Goal: Ask a question

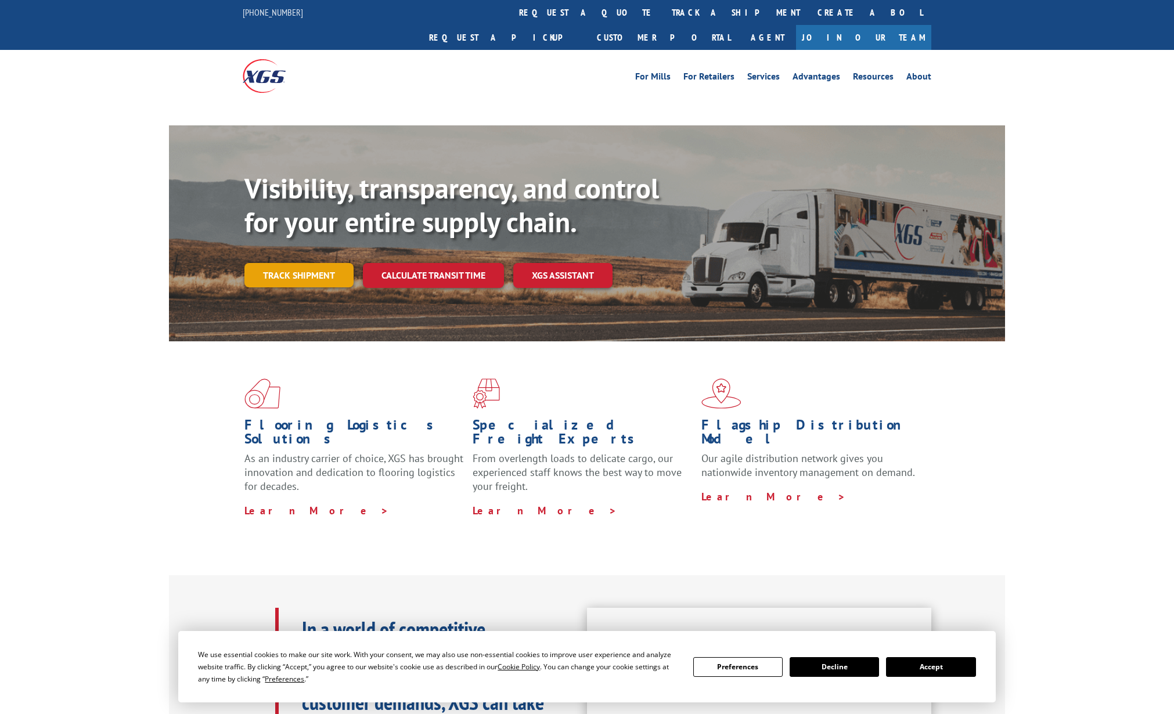
click at [278, 263] on link "Track shipment" at bounding box center [298, 275] width 109 height 24
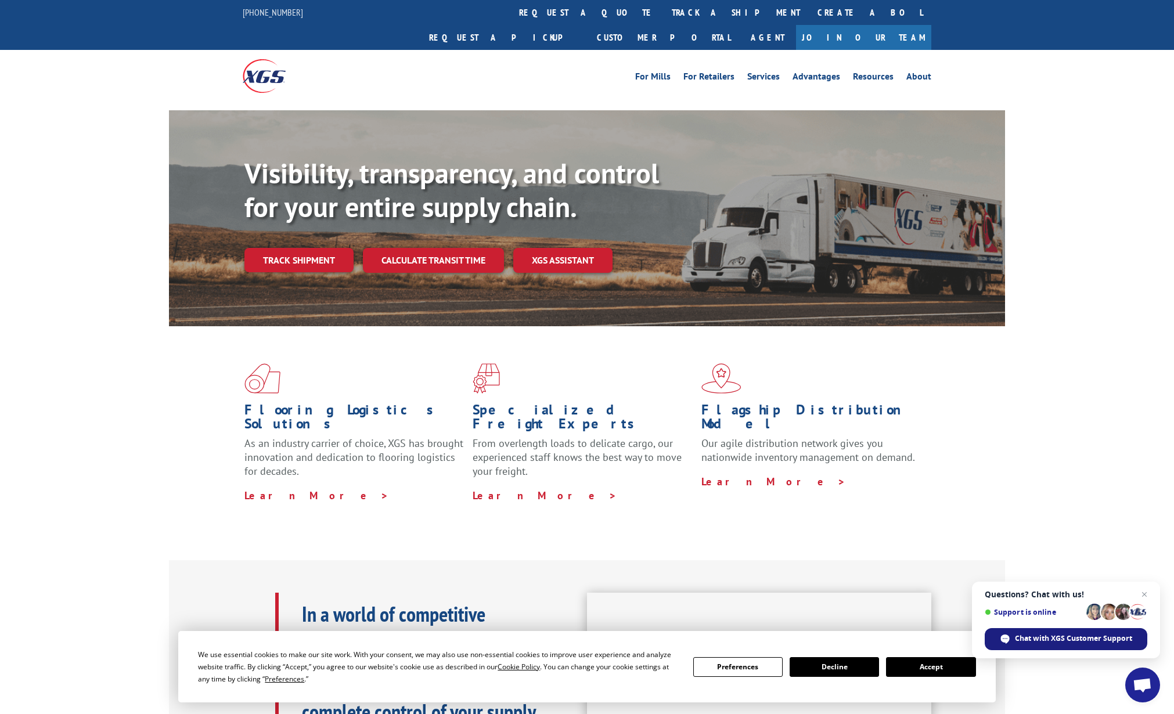
click at [1071, 640] on span "Chat with XGS Customer Support" at bounding box center [1073, 638] width 117 height 10
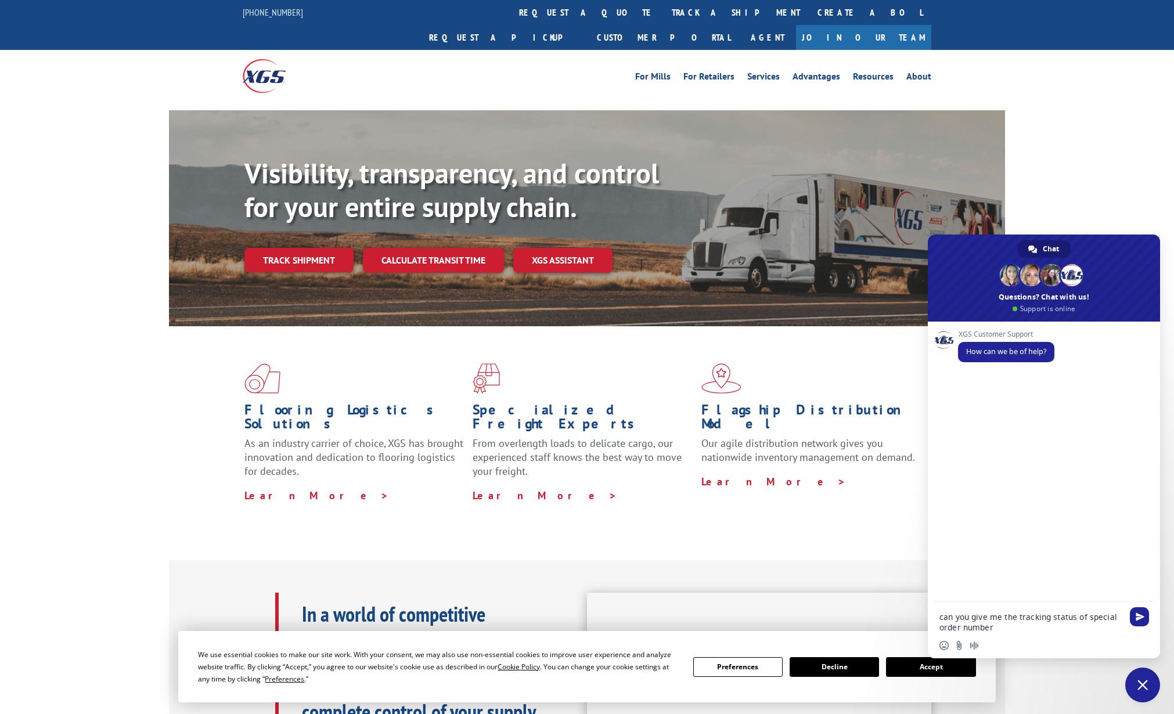
paste textarea "APLW30371320"
type textarea "can you give me the tracking status of special order number APLW30371320"
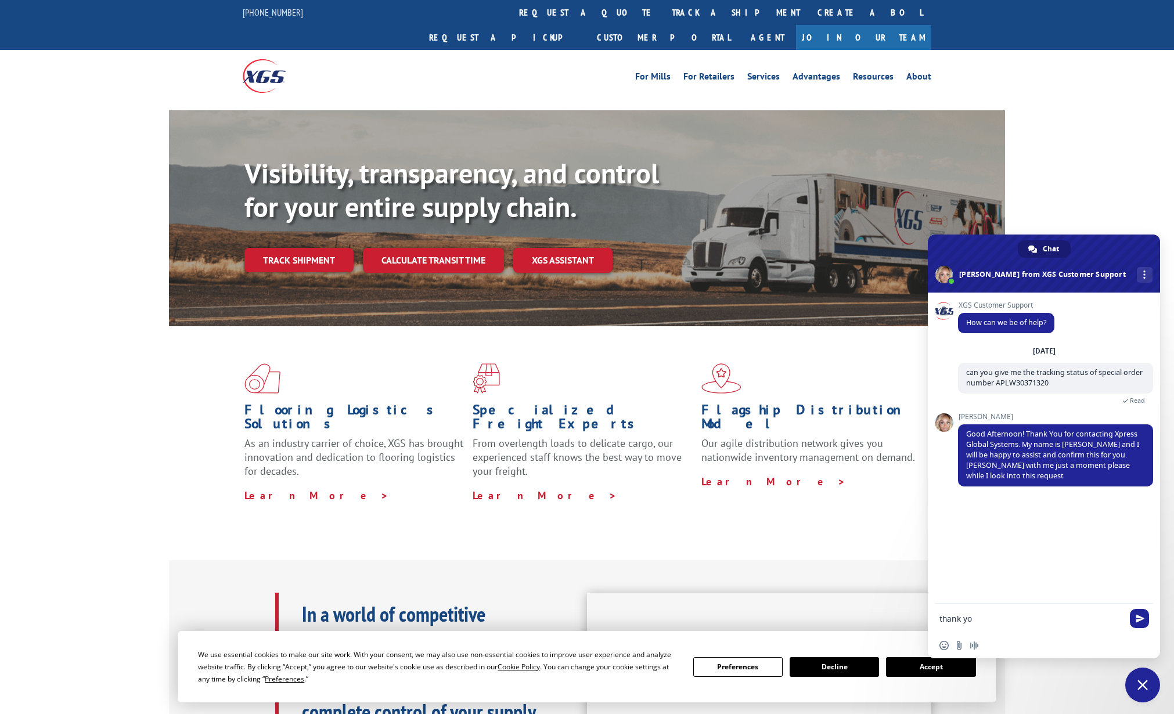
type textarea "thank you"
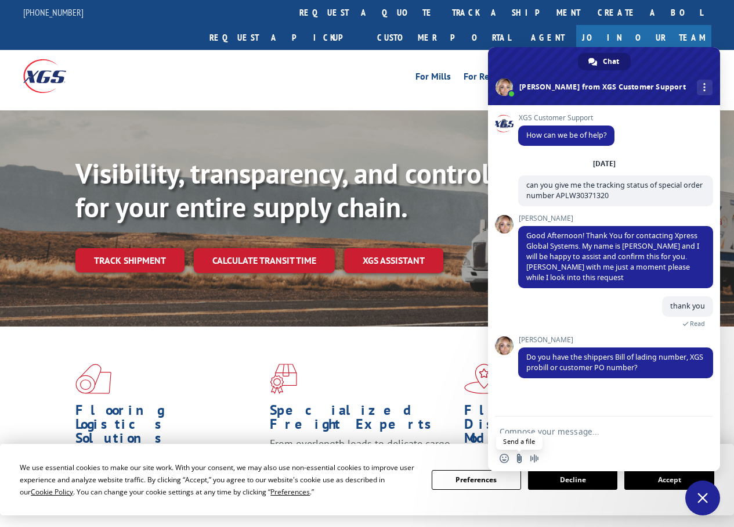
click at [519, 459] on input "Send a file" at bounding box center [519, 457] width 9 height 9
drag, startPoint x: 585, startPoint y: 424, endPoint x: 585, endPoint y: 430, distance: 5.8
click at [584, 426] on form at bounding box center [591, 431] width 183 height 31
click at [585, 433] on textarea "Compose your message..." at bounding box center [591, 431] width 183 height 10
type textarea "T"
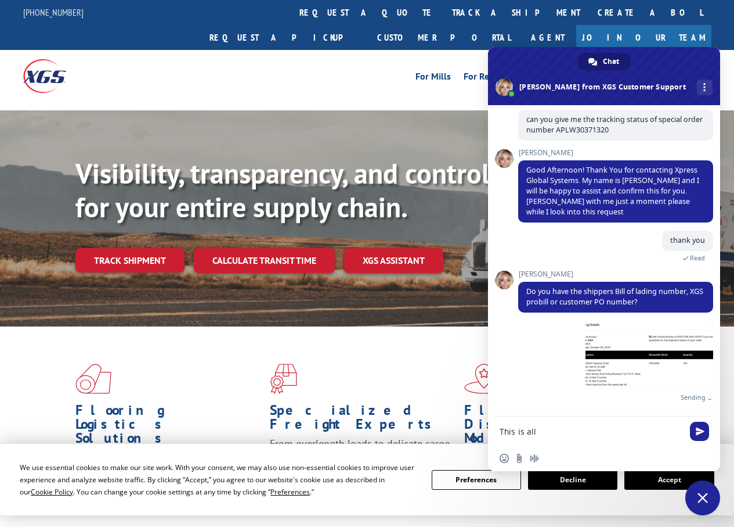
scroll to position [52, 0]
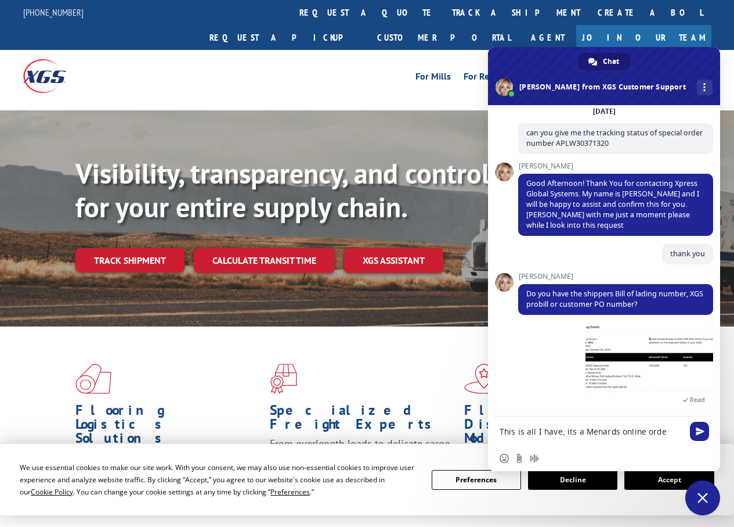
type textarea "This is all I have, its a Menards online order"
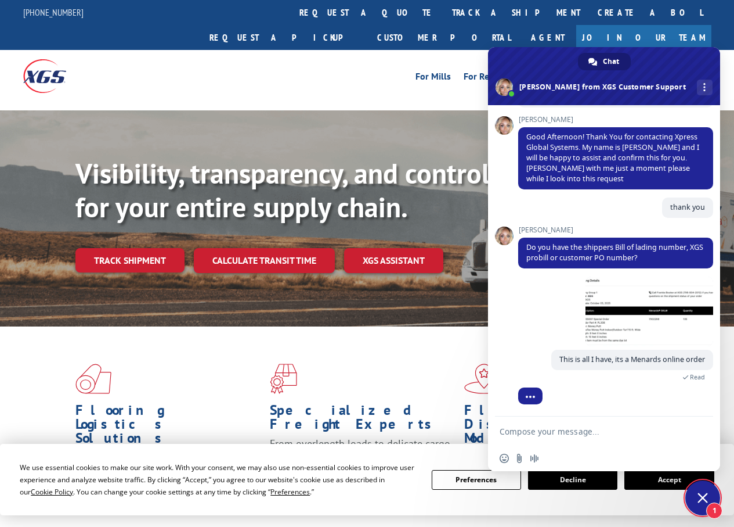
scroll to position [158, 0]
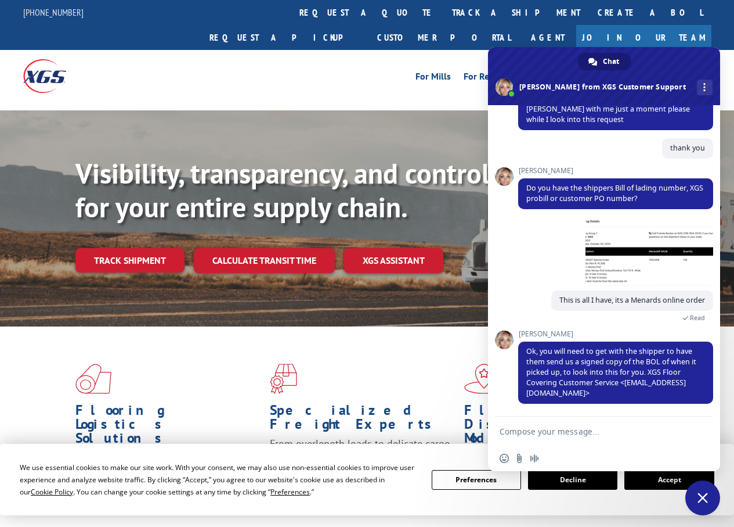
click at [641, 428] on textarea "Compose your message..." at bounding box center [591, 431] width 183 height 10
type textarea "ok, thanks for your help"
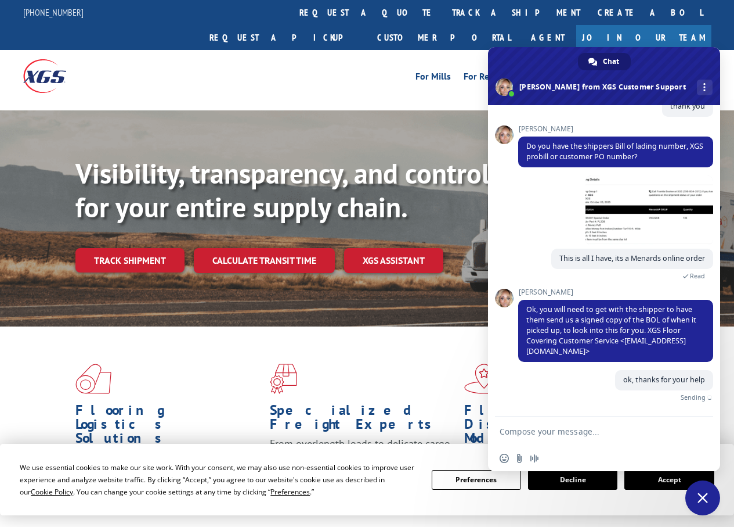
scroll to position [186, 0]
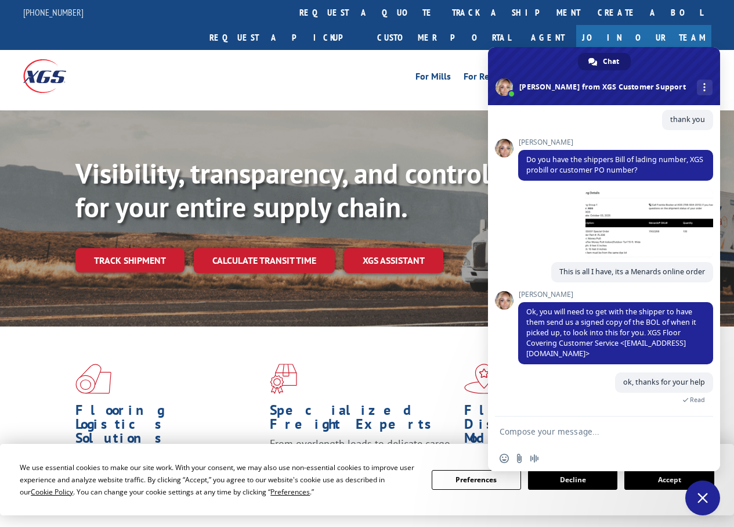
click at [328, 70] on div "For [PERSON_NAME] For Retailers Services Advantages Resources About For [PERSON…" at bounding box center [367, 76] width 689 height 52
